Goal: Check status: Check status

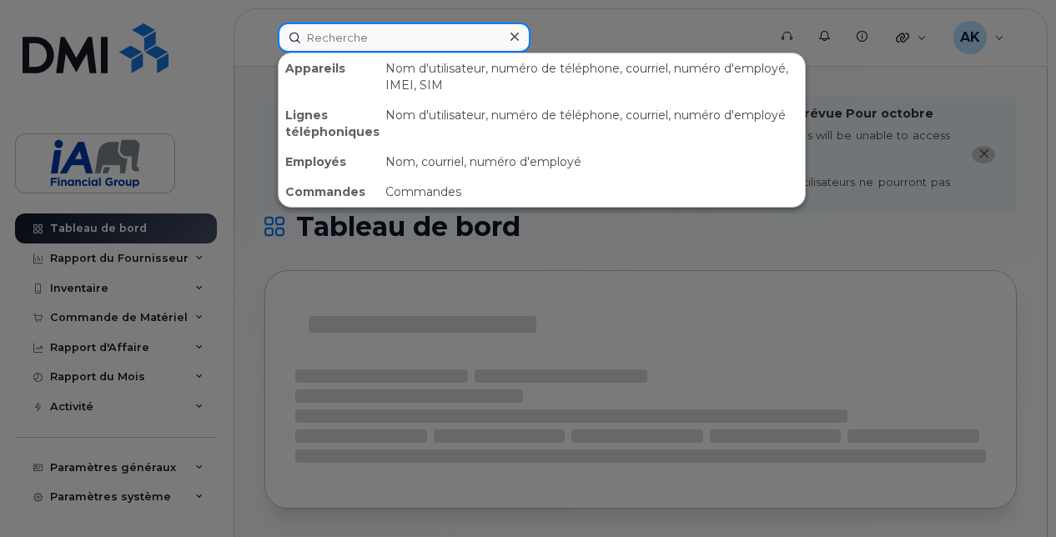
click at [347, 32] on input at bounding box center [404, 38] width 253 height 30
paste input "4185204217"
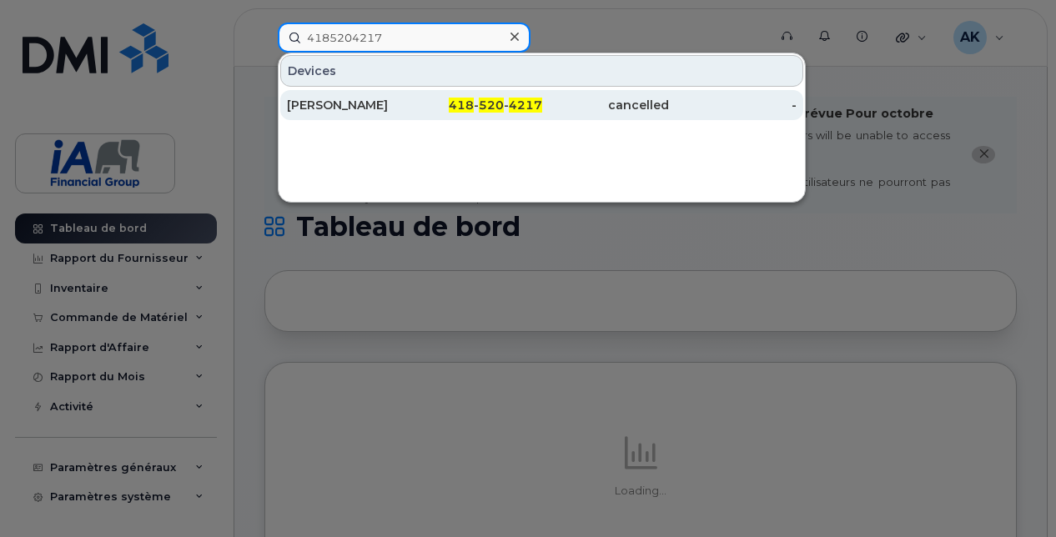
type input "4185204217"
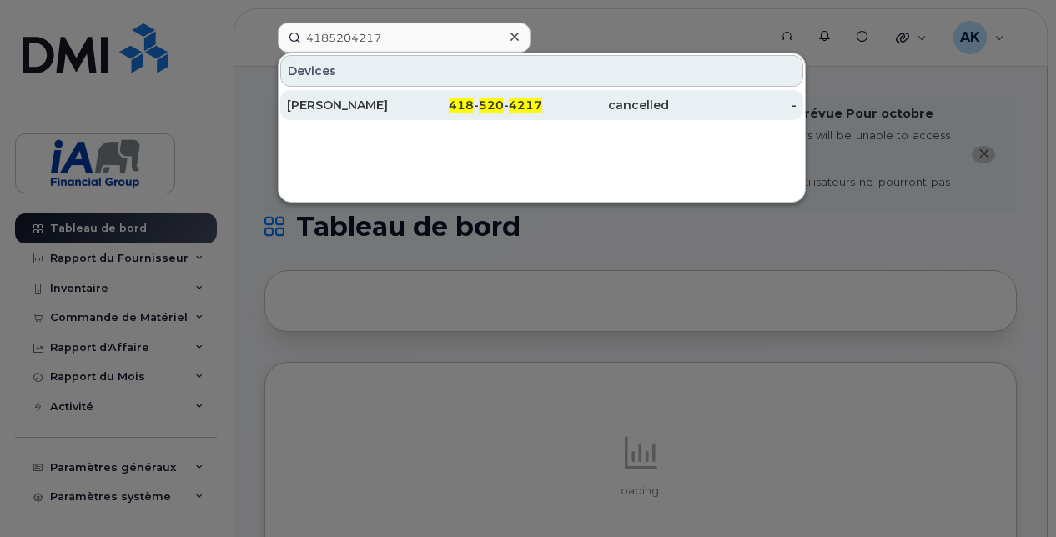
click at [450, 107] on div "418 - 520 - 4217" at bounding box center [479, 105] width 128 height 17
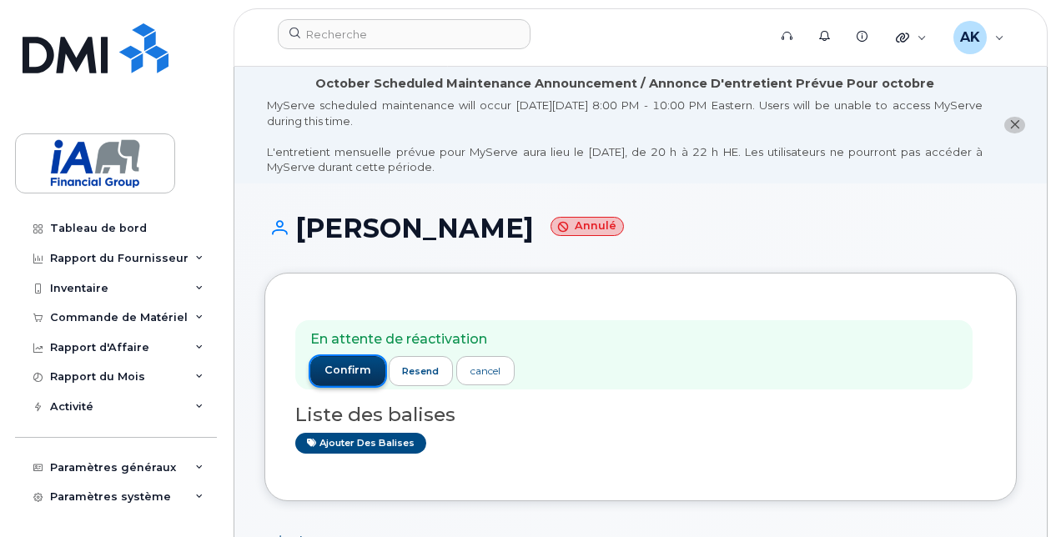
click at [358, 371] on span "confirm" at bounding box center [347, 370] width 47 height 15
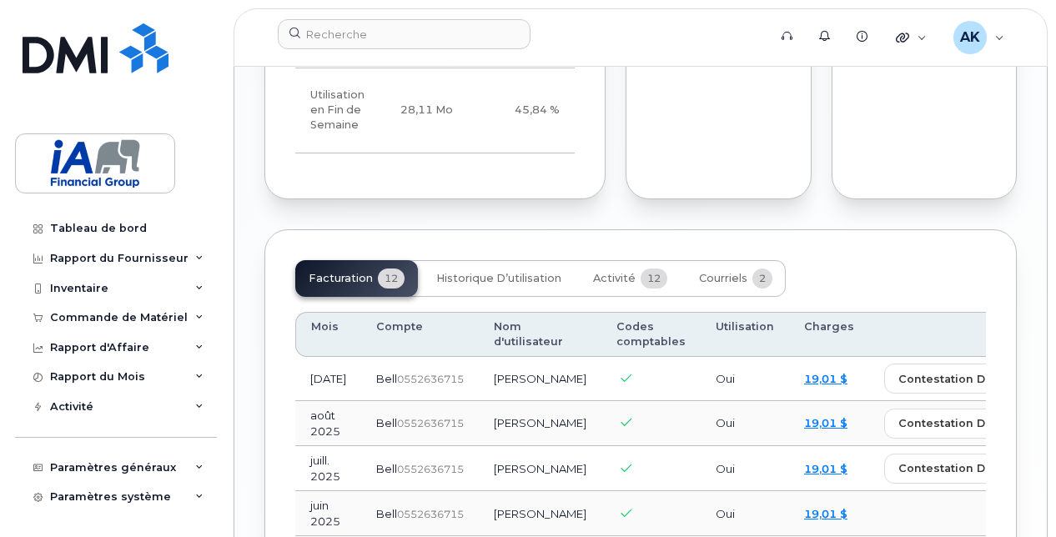
scroll to position [1668, 0]
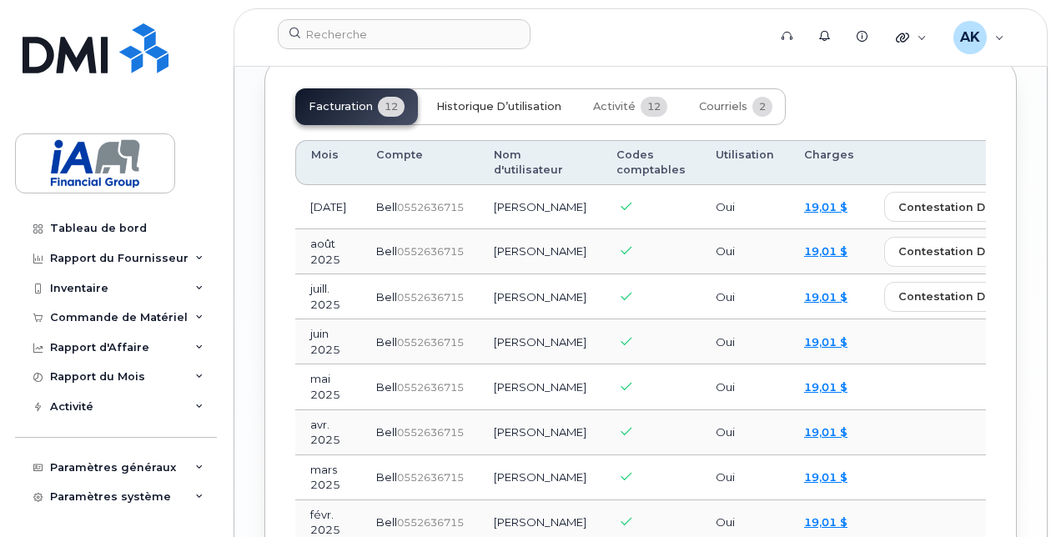
click at [478, 125] on button "Historique d’utilisation" at bounding box center [499, 106] width 152 height 37
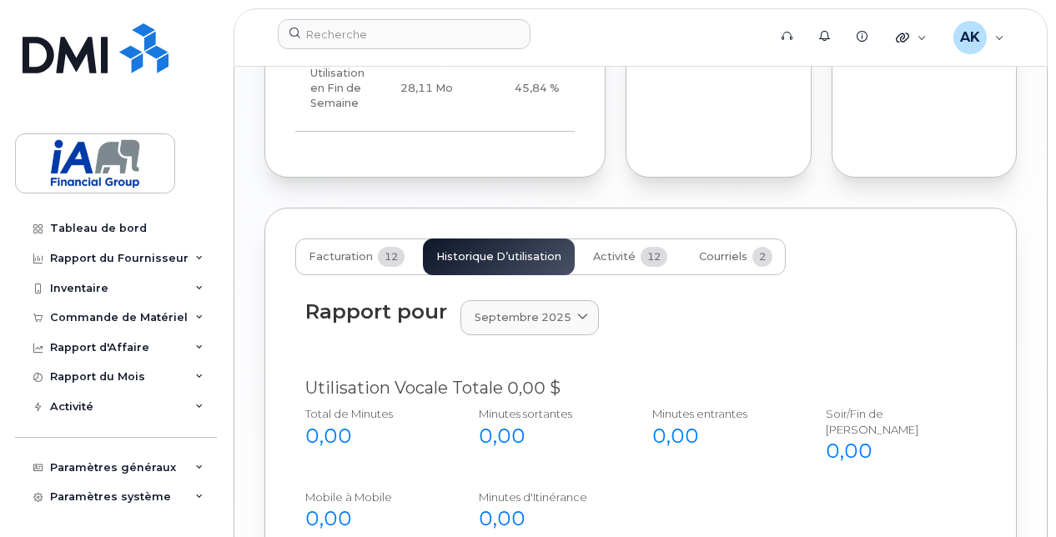
scroll to position [1446, 0]
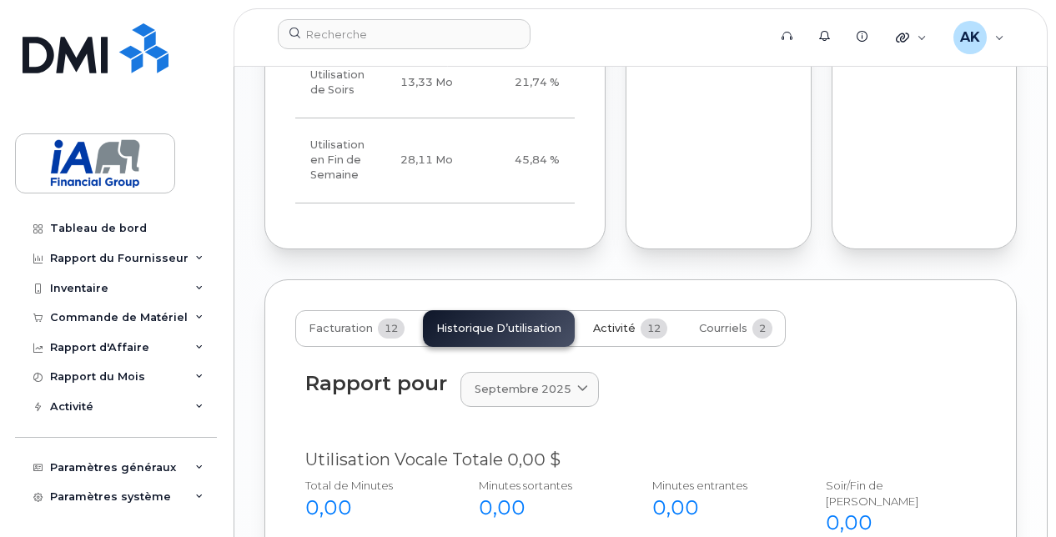
click at [622, 335] on span "Activité" at bounding box center [614, 328] width 43 height 13
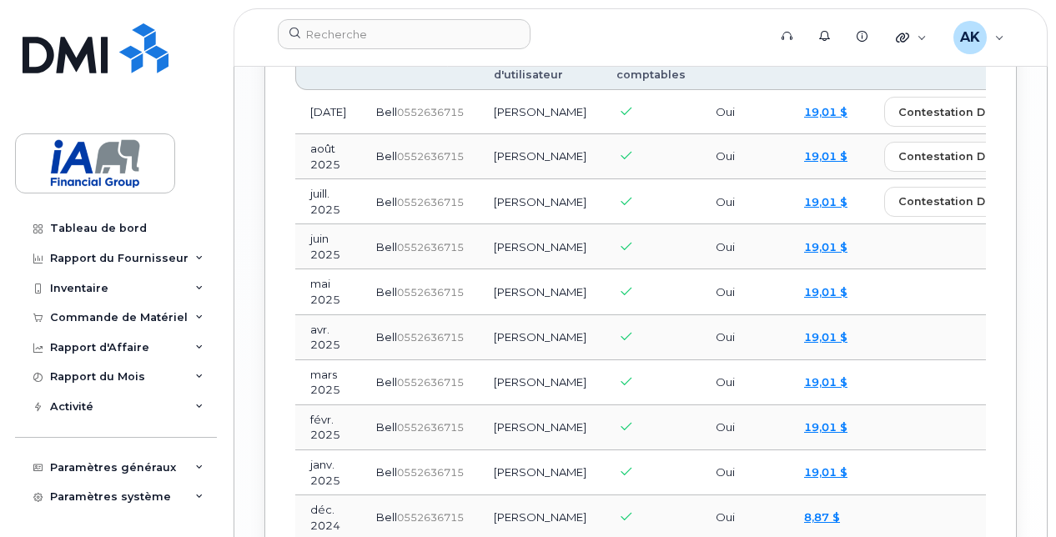
scroll to position [1780, 0]
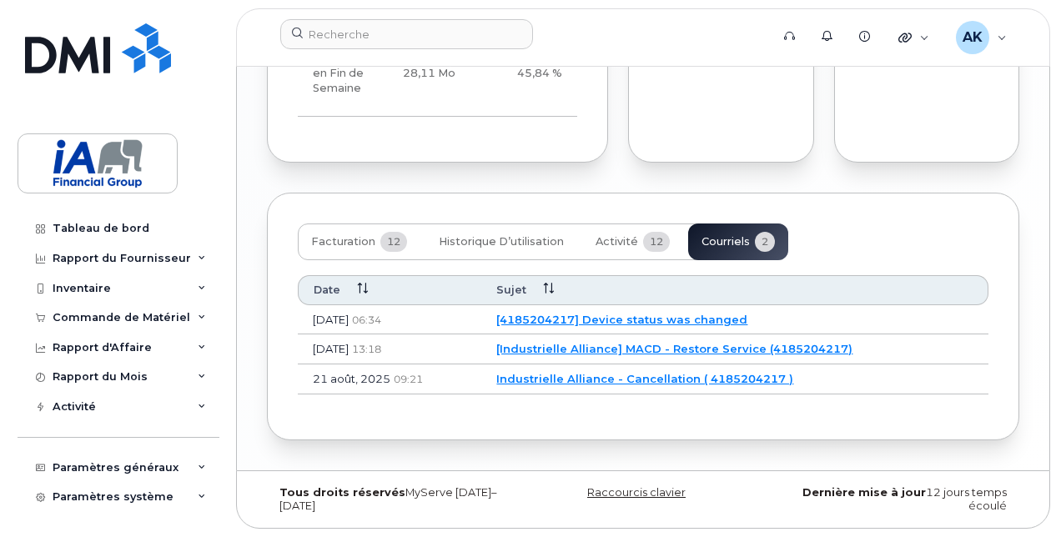
scroll to position [1632, 0]
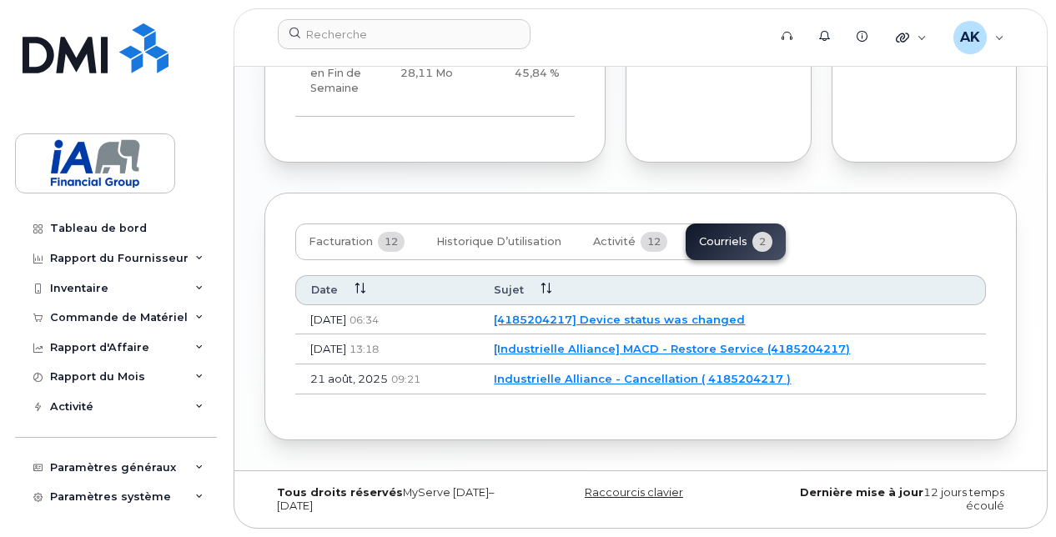
click at [665, 322] on link "[4185204217] Device status was changed" at bounding box center [619, 319] width 251 height 13
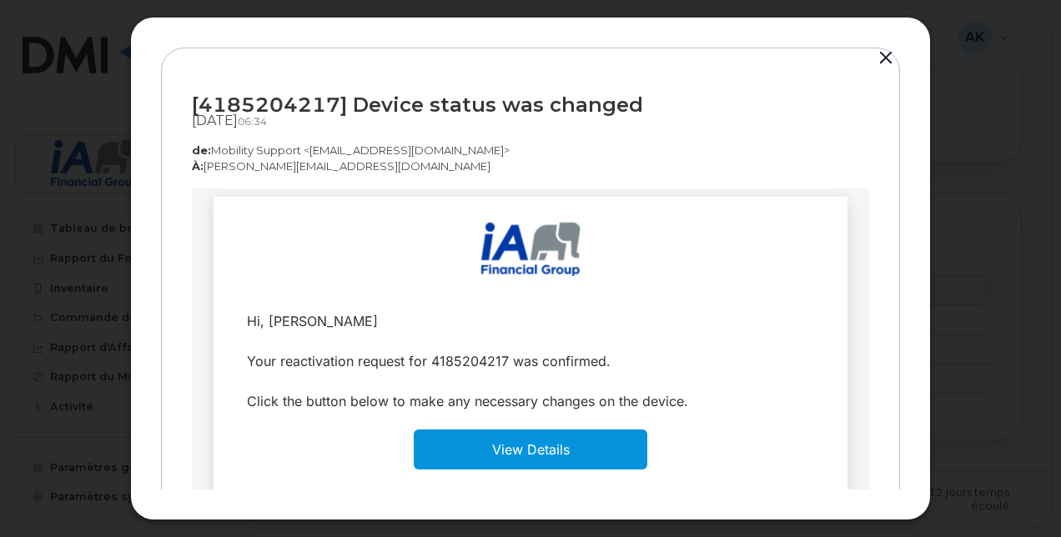
scroll to position [22, 0]
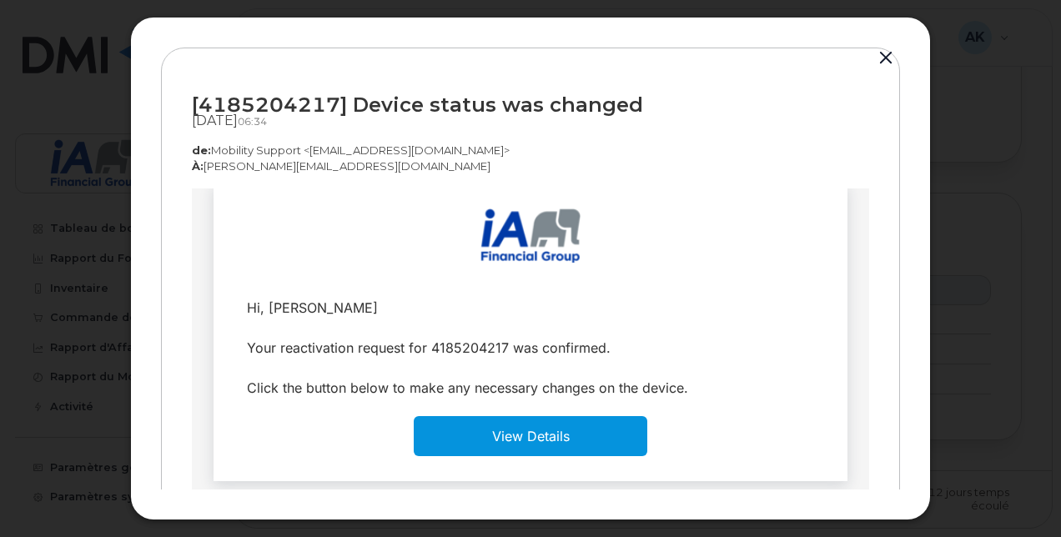
drag, startPoint x: 265, startPoint y: 387, endPoint x: 736, endPoint y: 385, distance: 470.4
click at [736, 385] on div "Click the button below to make any necessary changes on the device." at bounding box center [530, 387] width 567 height 23
click at [563, 436] on td "View Details" at bounding box center [531, 436] width 234 height 40
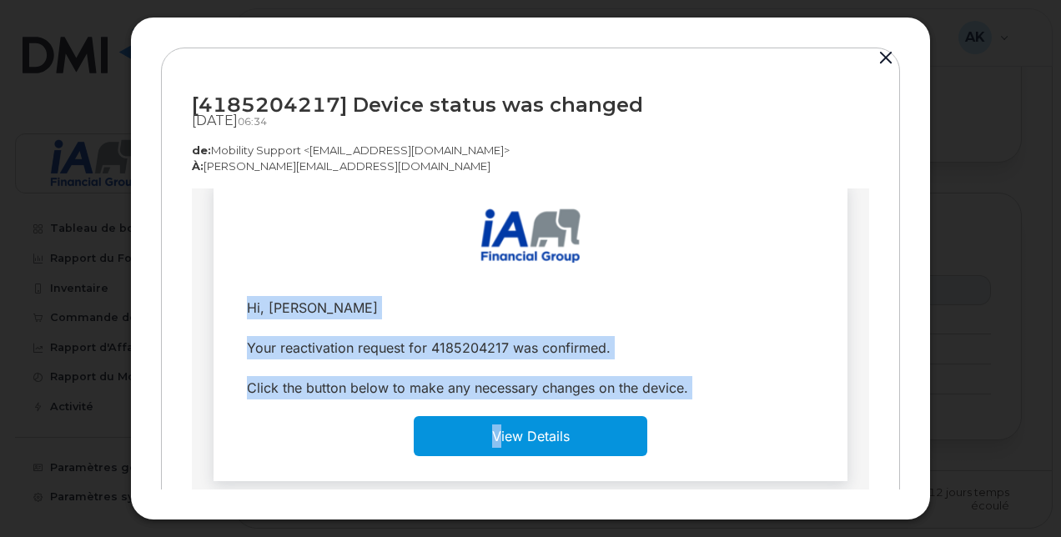
click at [563, 436] on td "View Details" at bounding box center [531, 436] width 234 height 40
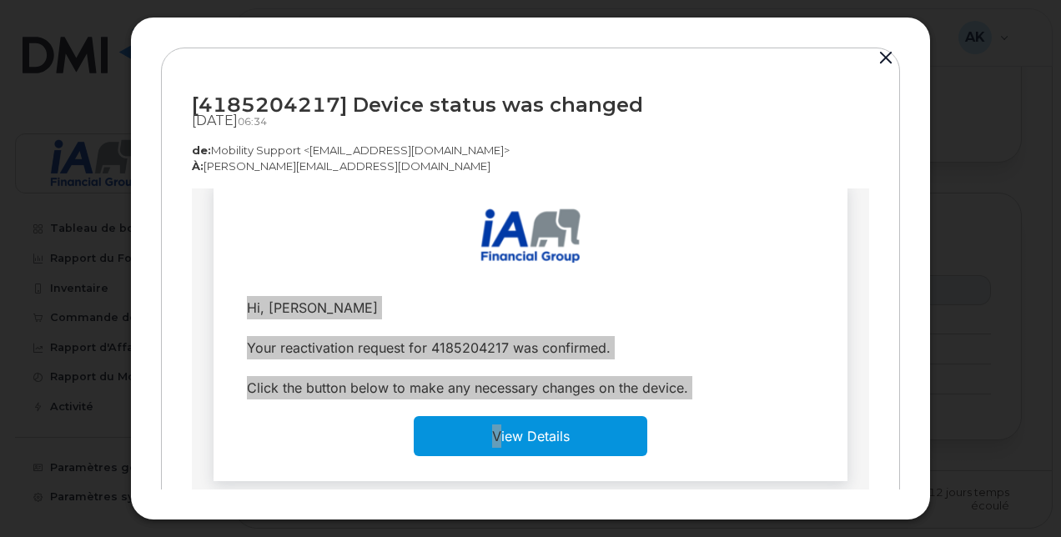
drag, startPoint x: 371, startPoint y: 248, endPoint x: 755, endPoint y: 169, distance: 391.6
click at [755, 169] on p "À:  ahmed.ksontini@ia.ca" at bounding box center [530, 166] width 677 height 16
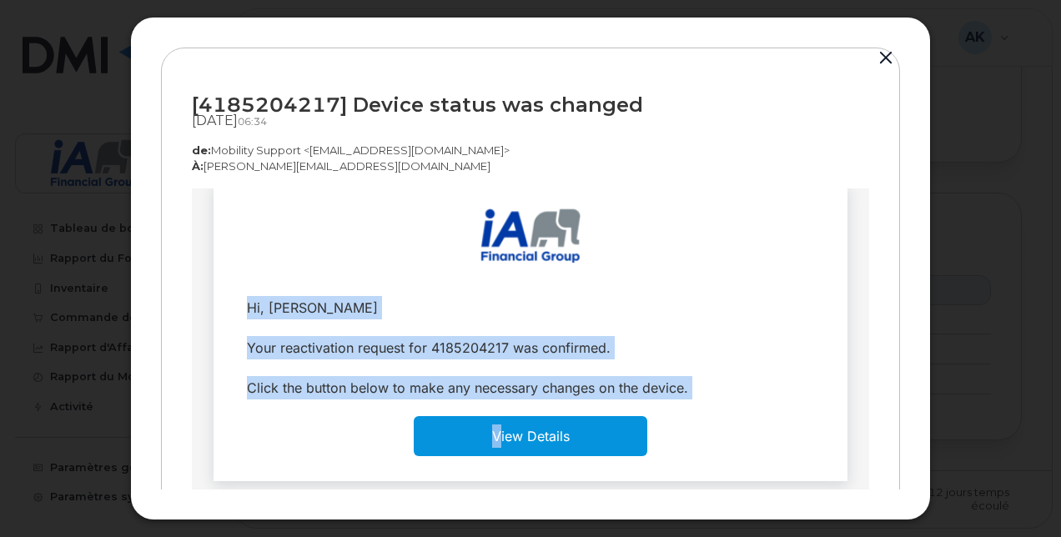
click at [517, 439] on link "View Details" at bounding box center [531, 436] width 78 height 17
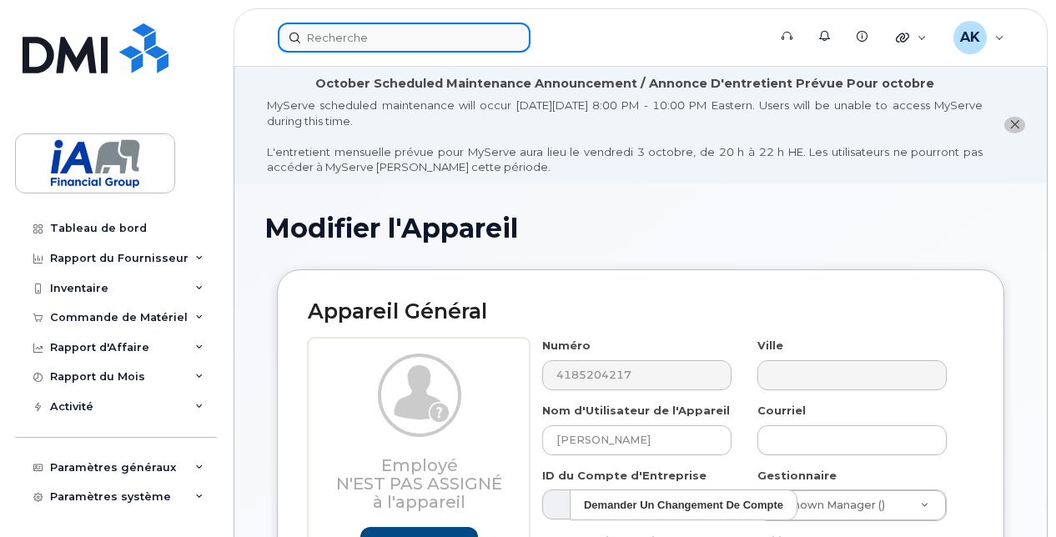
click at [351, 46] on input at bounding box center [404, 38] width 253 height 30
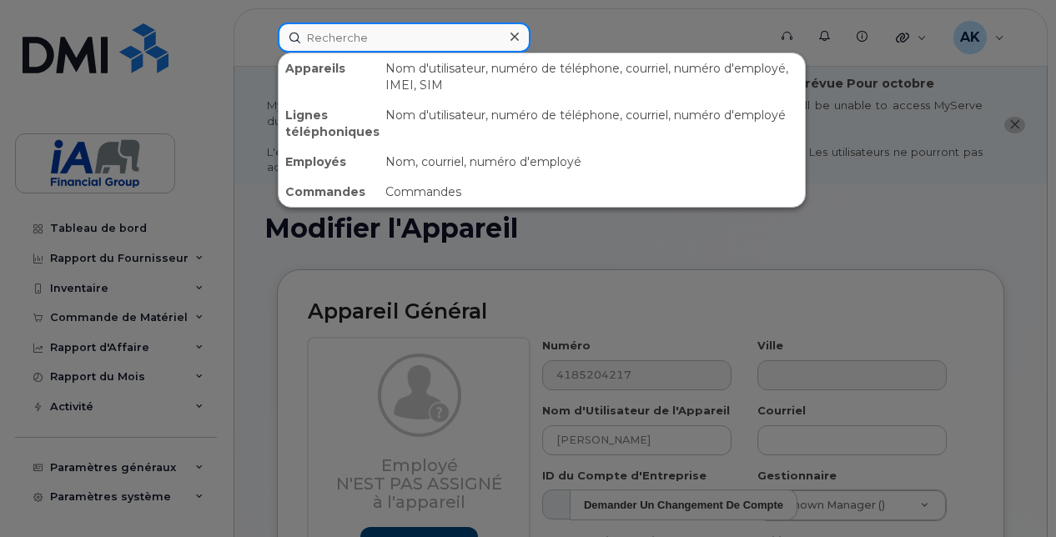
paste input "4185204217"
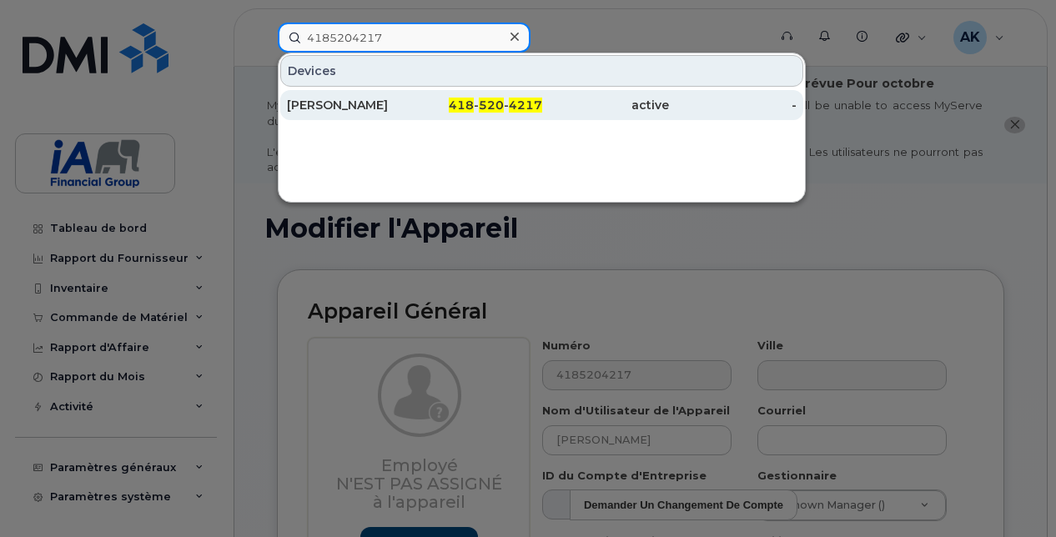
type input "4185204217"
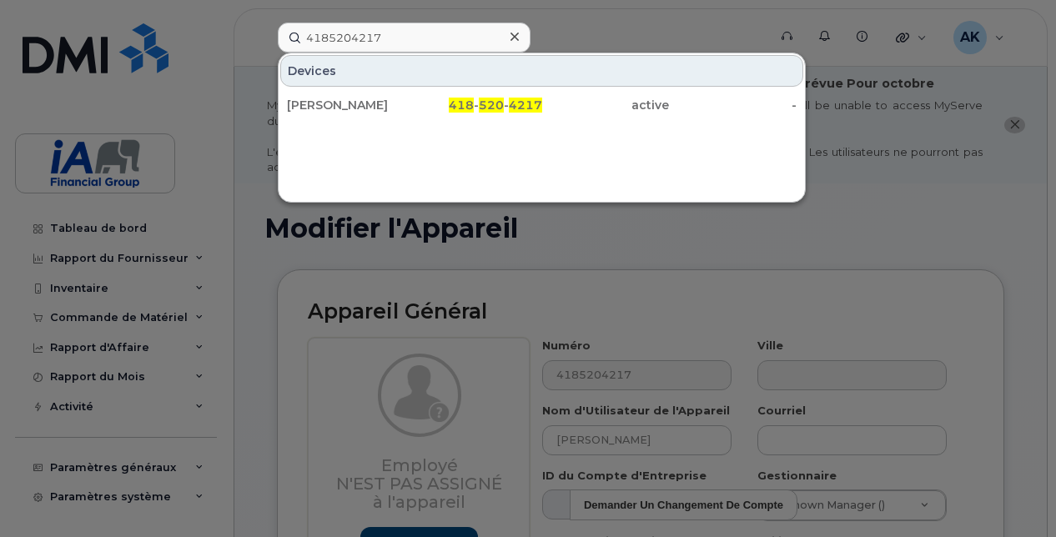
drag, startPoint x: 416, startPoint y: 107, endPoint x: 415, endPoint y: 186, distance: 79.2
click at [416, 107] on div "418 - 520 - 4217" at bounding box center [479, 105] width 128 height 17
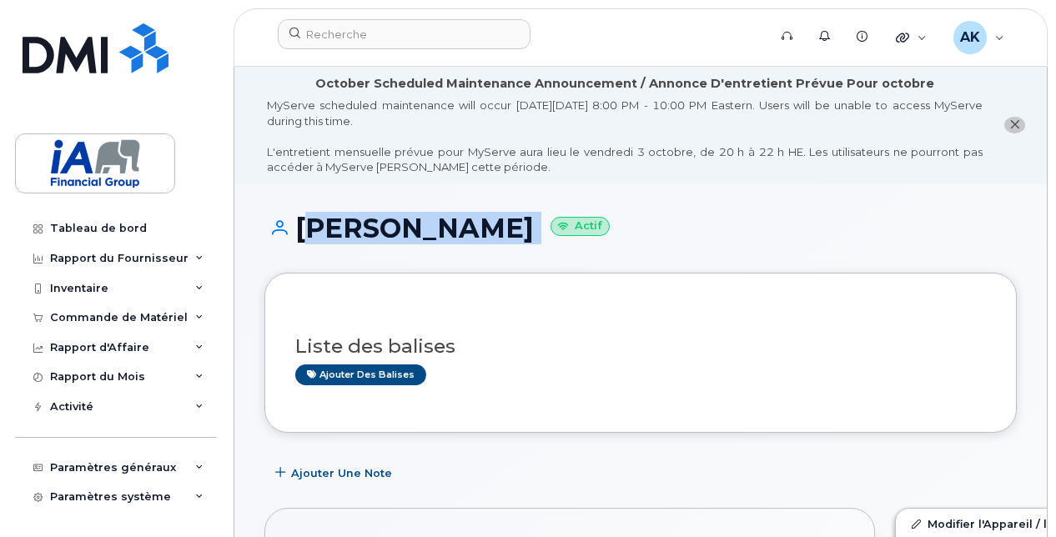
drag, startPoint x: 299, startPoint y: 231, endPoint x: 748, endPoint y: 228, distance: 449.6
click at [752, 227] on h1 "Maryse Desrochers Actif" at bounding box center [640, 228] width 752 height 29
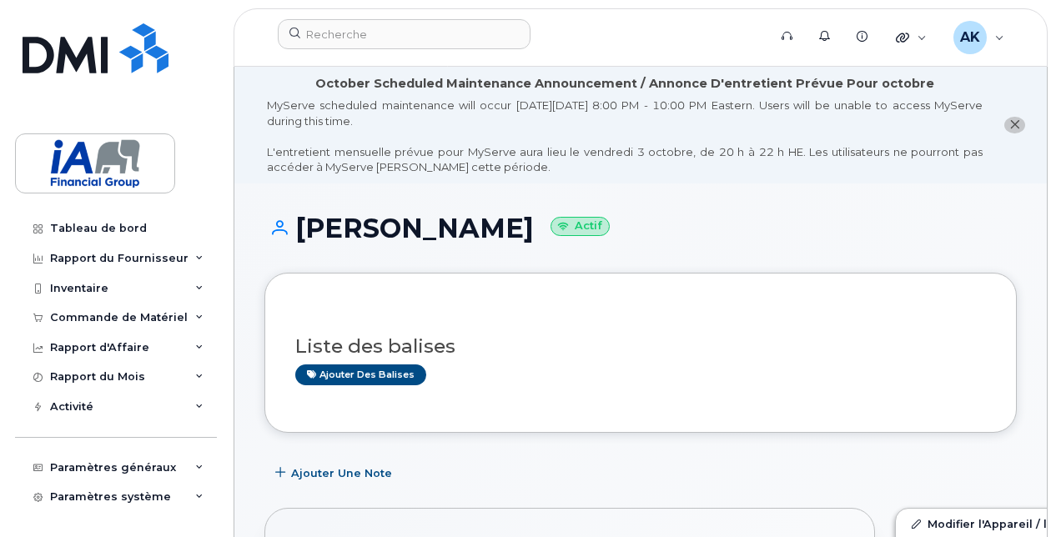
drag, startPoint x: 748, startPoint y: 228, endPoint x: 710, endPoint y: 258, distance: 48.7
click at [715, 254] on div "Maryse Desrochers Actif" at bounding box center [640, 243] width 752 height 59
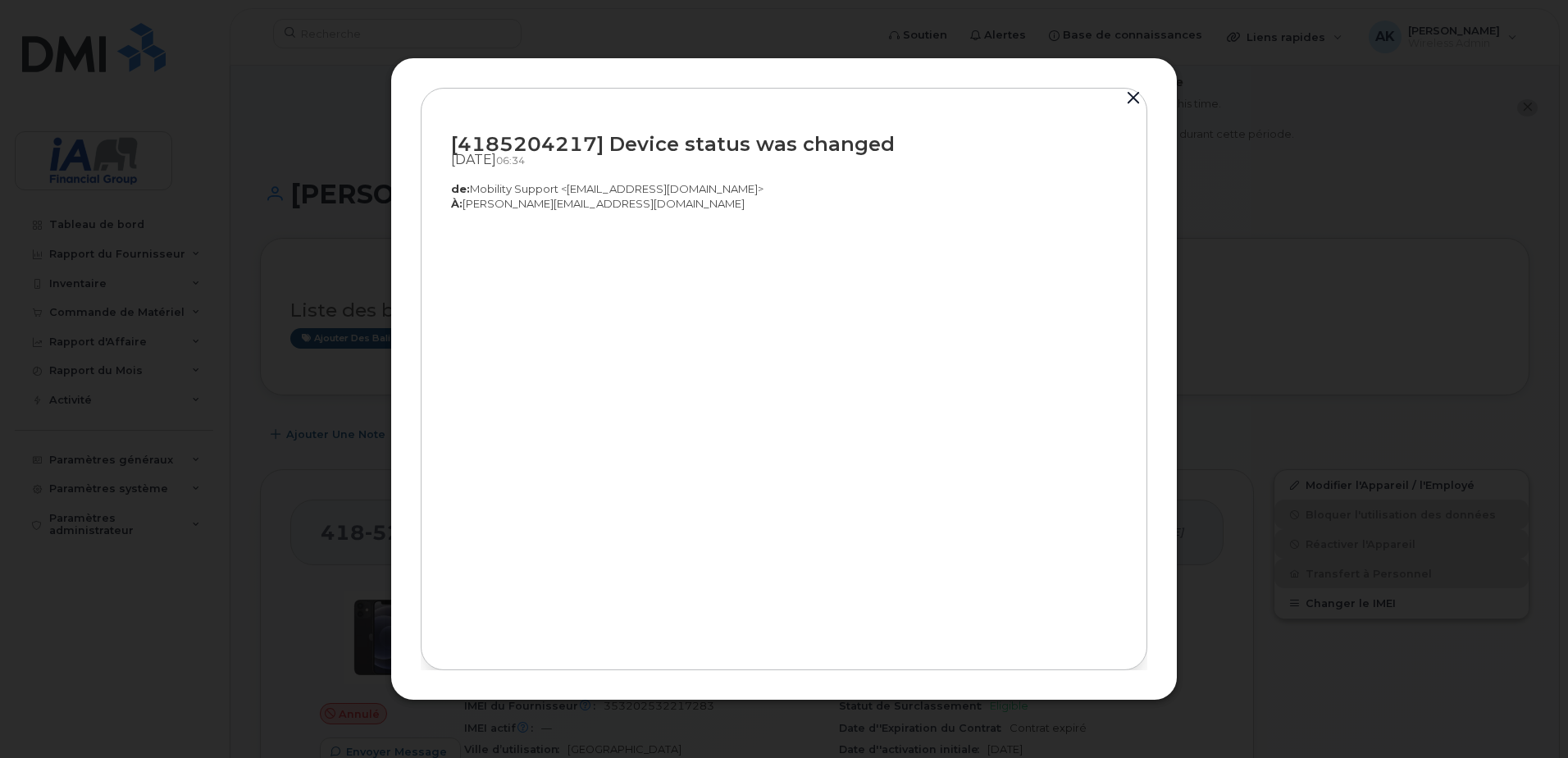
click at [1134, 93] on button "button" at bounding box center [1132, 97] width 25 height 23
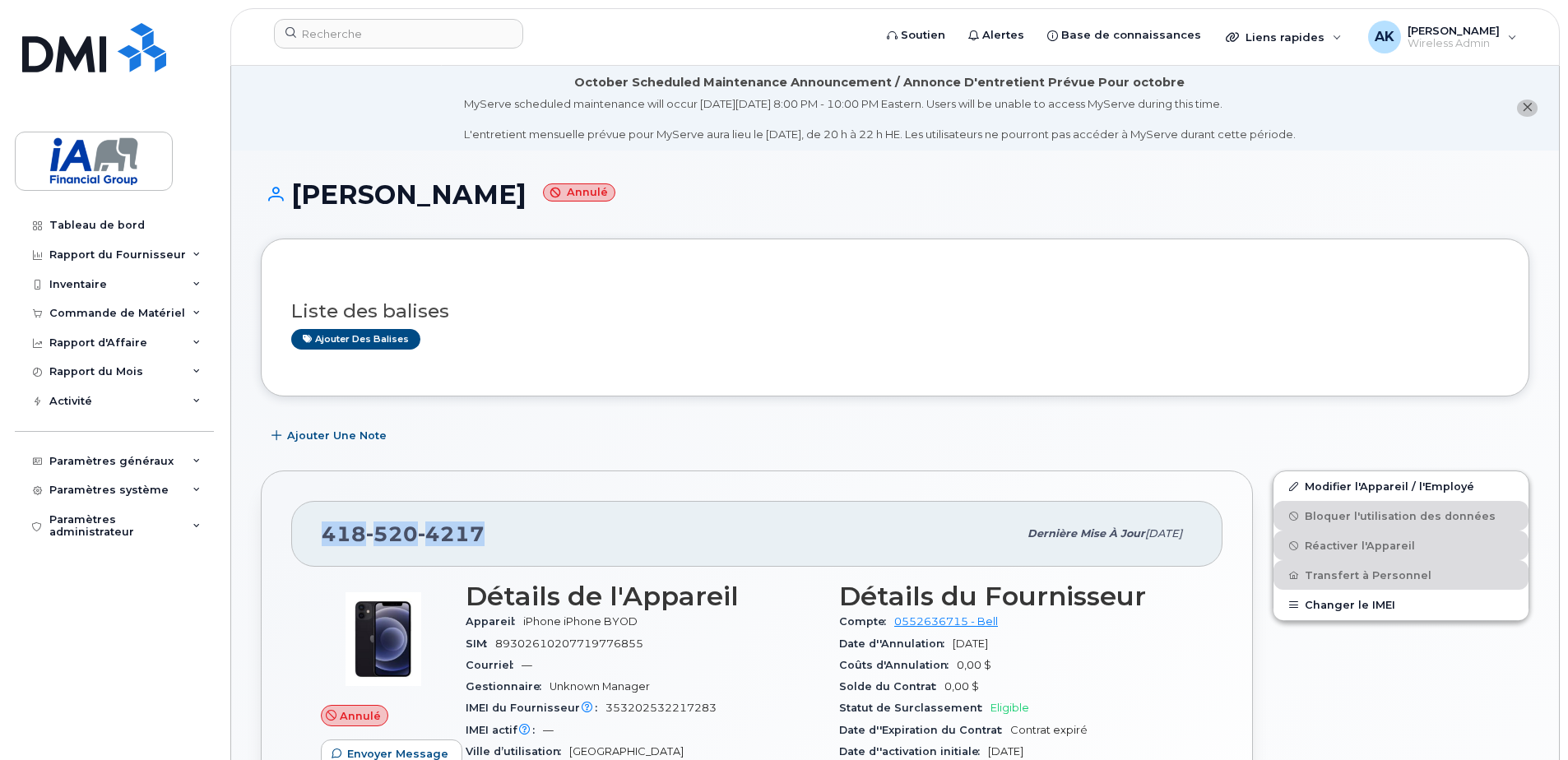
drag, startPoint x: 498, startPoint y: 531, endPoint x: 320, endPoint y: 535, distance: 178.0
click at [320, 535] on div "[PHONE_NUMBER] Dernière mise à jour [DATE]" at bounding box center [756, 533] width 931 height 66
drag, startPoint x: 320, startPoint y: 535, endPoint x: 341, endPoint y: 535, distance: 21.0
copy span "[PHONE_NUMBER]"
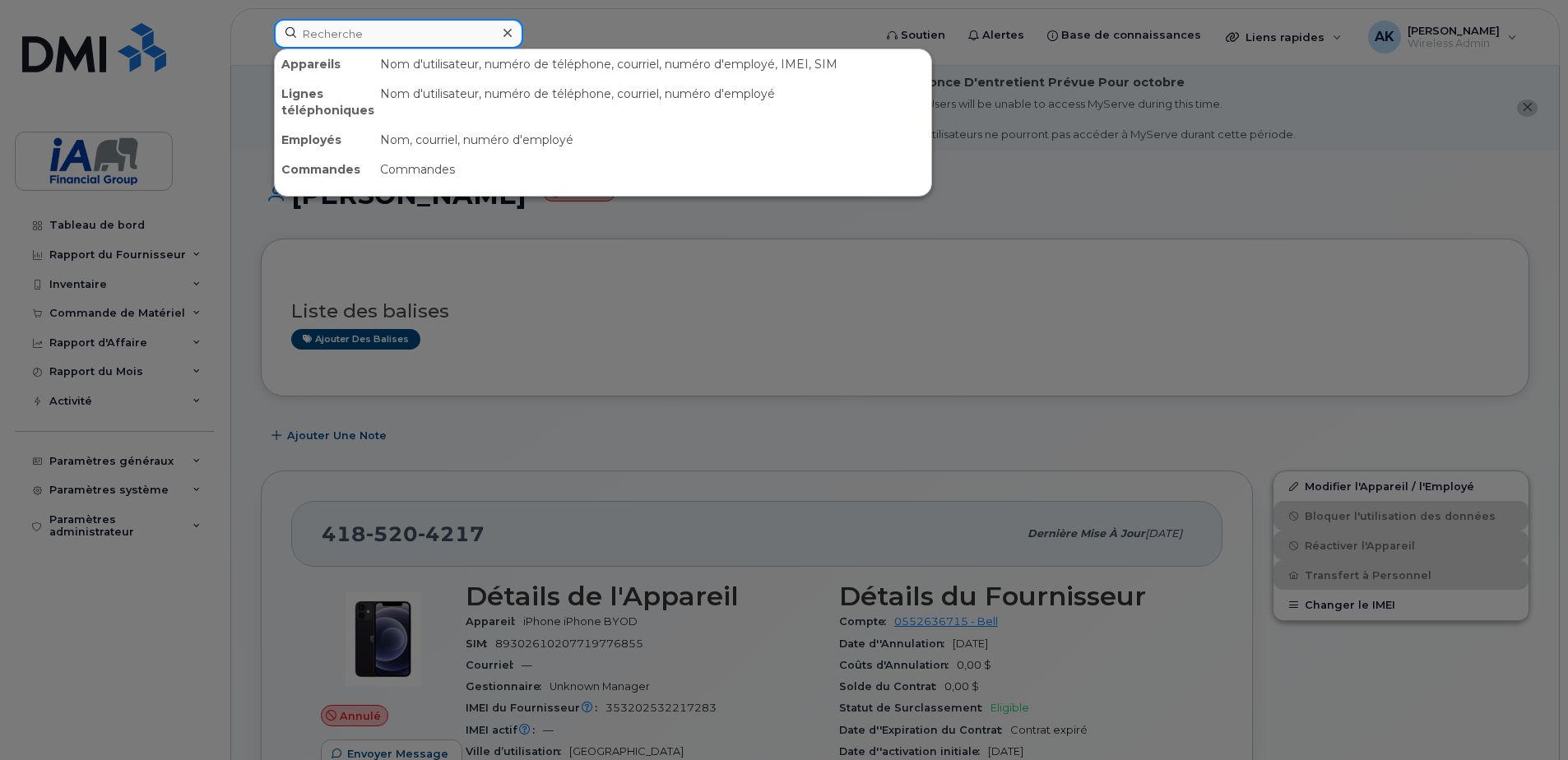
paste input "4185204217"
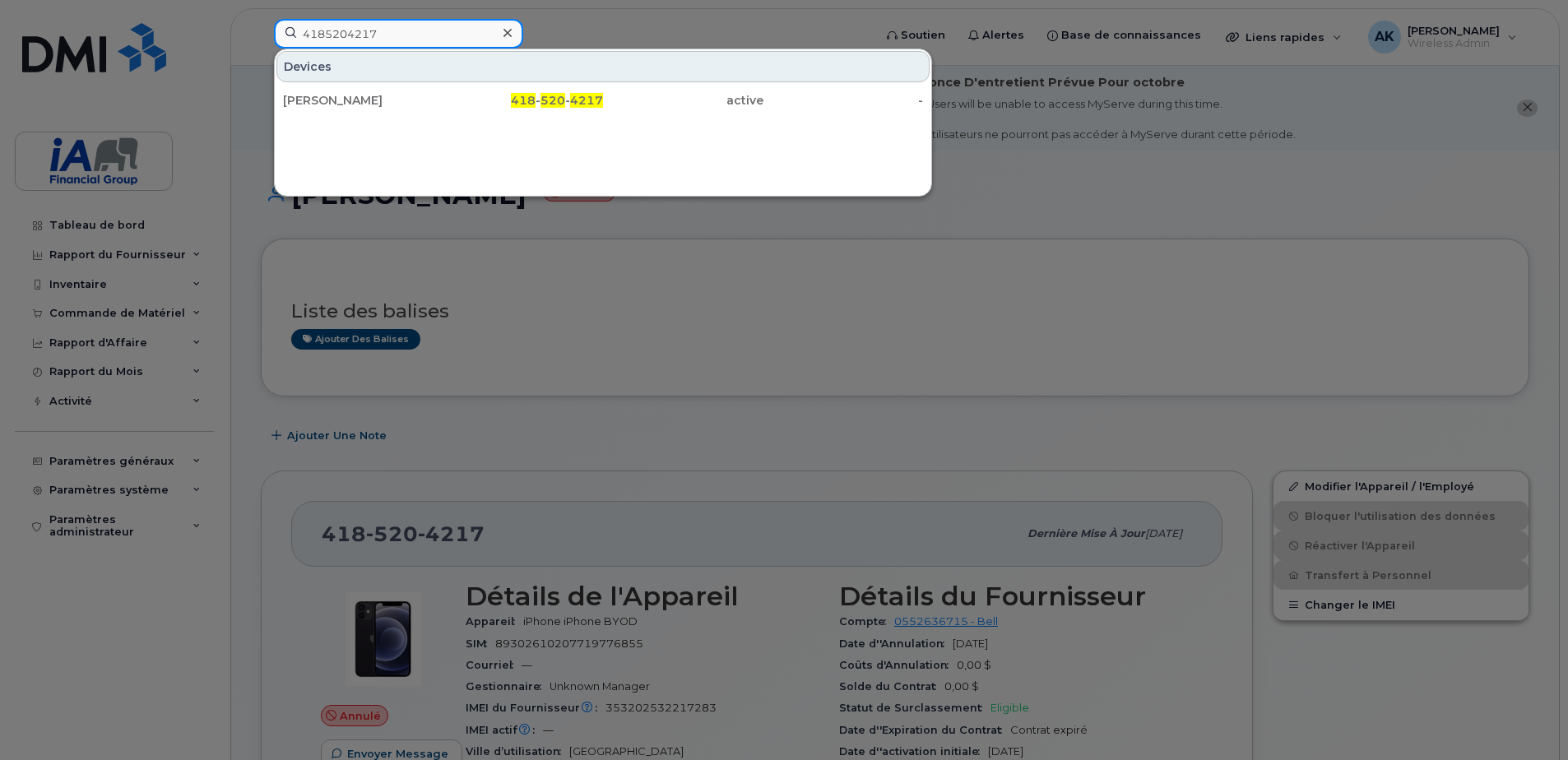
type input "4185204217"
drag, startPoint x: 1039, startPoint y: 201, endPoint x: 1183, endPoint y: 89, distance: 182.4
click at [1041, 201] on div at bounding box center [784, 380] width 1568 height 760
